Goal: Task Accomplishment & Management: Manage account settings

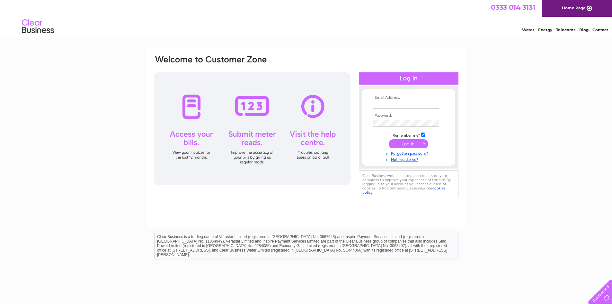
click at [381, 102] on input "text" at bounding box center [406, 105] width 66 height 7
type input "andrew@crudenbaygolfclub.co.uk"
click at [389, 140] on input "submit" at bounding box center [409, 144] width 40 height 9
click at [409, 144] on input "submit" at bounding box center [409, 144] width 40 height 9
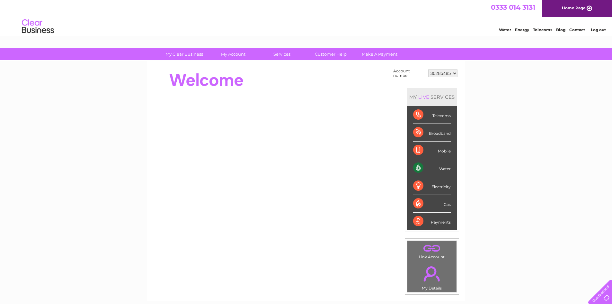
click at [420, 169] on div "Water" at bounding box center [432, 168] width 38 height 18
click at [412, 165] on li "Water" at bounding box center [432, 168] width 50 height 18
click at [417, 167] on div "Water" at bounding box center [432, 168] width 38 height 18
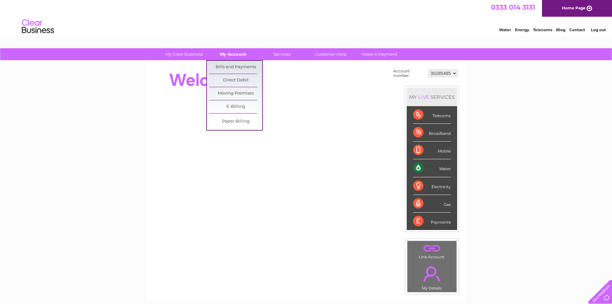
click at [230, 55] on link "My Account" at bounding box center [233, 54] width 53 height 12
click at [227, 65] on link "Bills and Payments" at bounding box center [235, 67] width 53 height 13
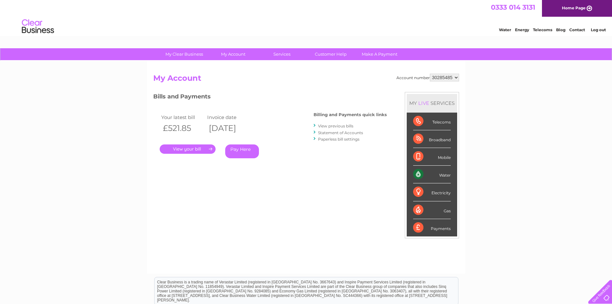
click at [165, 147] on link "." at bounding box center [188, 148] width 56 height 9
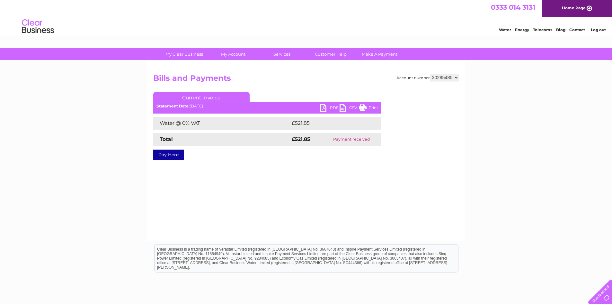
drag, startPoint x: 365, startPoint y: 105, endPoint x: 502, endPoint y: 24, distance: 158.6
click at [365, 105] on link "Print" at bounding box center [368, 108] width 19 height 9
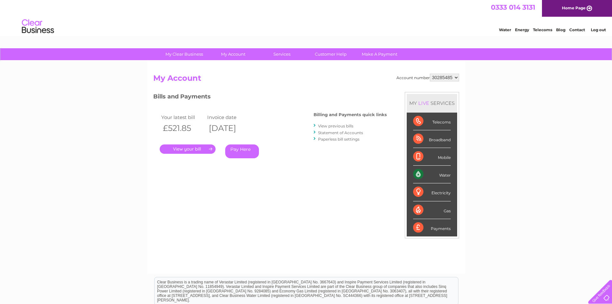
click at [333, 124] on link "View previous bills" at bounding box center [335, 125] width 35 height 5
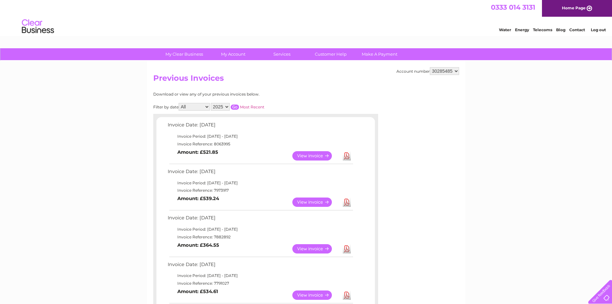
click at [307, 154] on link "View" at bounding box center [315, 155] width 47 height 9
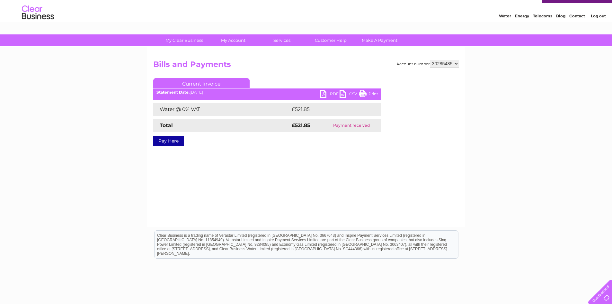
scroll to position [52, 0]
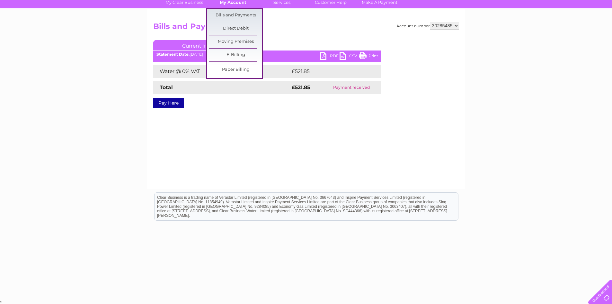
click at [228, 4] on link "My Account" at bounding box center [233, 2] width 53 height 12
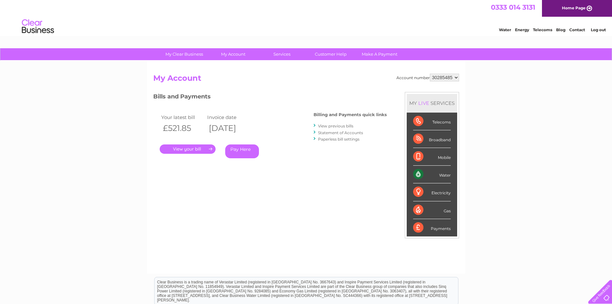
click at [327, 131] on link "Statement of Accounts" at bounding box center [340, 132] width 45 height 5
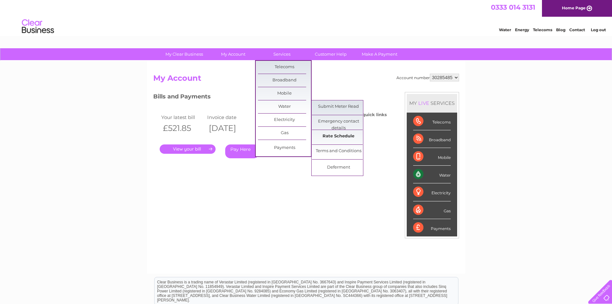
click at [338, 133] on link "Rate Schedule" at bounding box center [338, 136] width 53 height 13
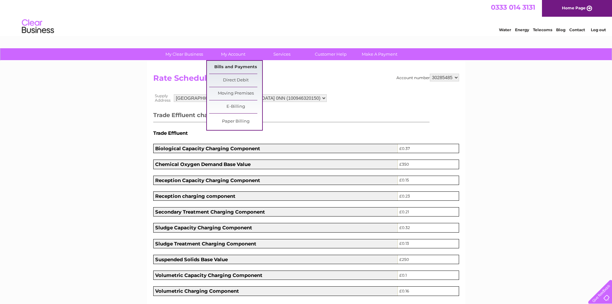
click at [235, 65] on link "Bills and Payments" at bounding box center [235, 67] width 53 height 13
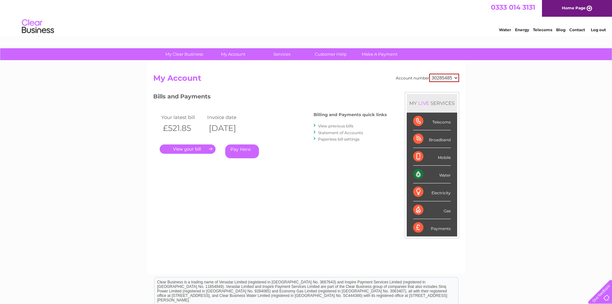
click at [184, 148] on link "." at bounding box center [188, 148] width 56 height 9
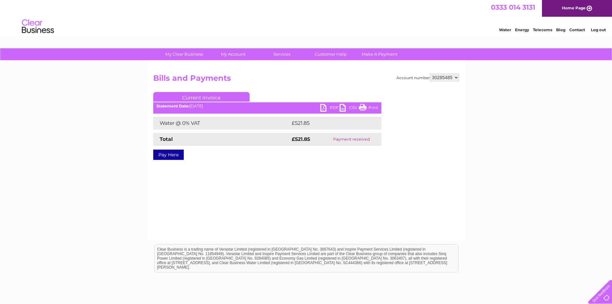
click at [327, 104] on link "PDF" at bounding box center [329, 108] width 19 height 9
